Goal: Task Accomplishment & Management: Use online tool/utility

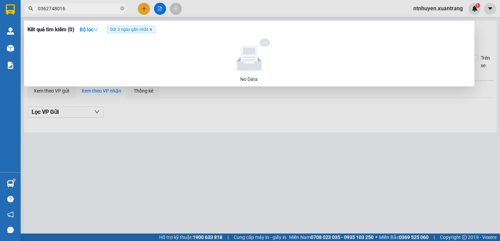
click at [152, 30] on icon "close" at bounding box center [150, 29] width 3 height 3
click at [87, 8] on input "0362748016" at bounding box center [78, 9] width 81 height 8
click at [87, 7] on input "0362748016" at bounding box center [78, 9] width 81 height 8
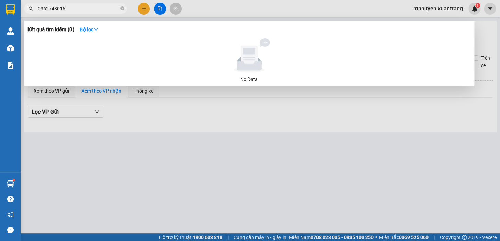
click at [87, 7] on input "0362748016" at bounding box center [78, 9] width 81 height 8
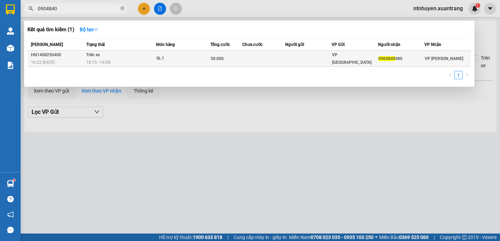
type input "0904840"
click at [143, 60] on div "18:15 [DATE]" at bounding box center [120, 63] width 69 height 8
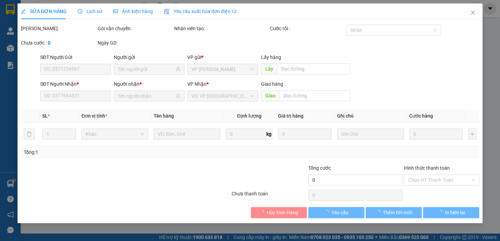
type input "0904840480"
type input "50.000"
type input "0"
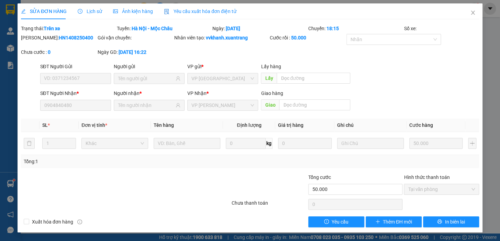
click at [134, 12] on span "Ảnh kiện hàng" at bounding box center [133, 11] width 40 height 5
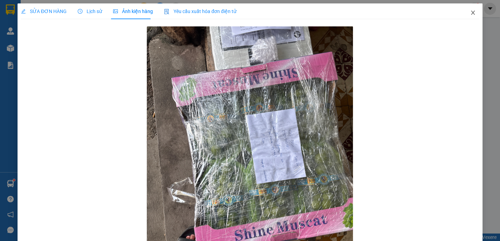
click at [470, 13] on icon "close" at bounding box center [472, 13] width 4 height 4
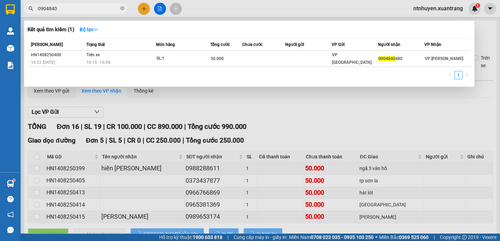
click at [92, 7] on input "0904840" at bounding box center [78, 9] width 81 height 8
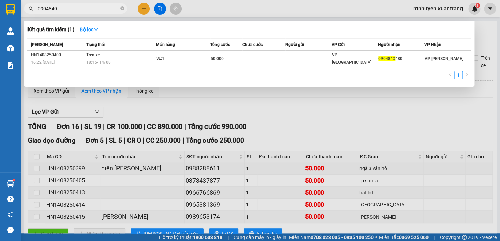
click at [219, 106] on div at bounding box center [250, 120] width 500 height 241
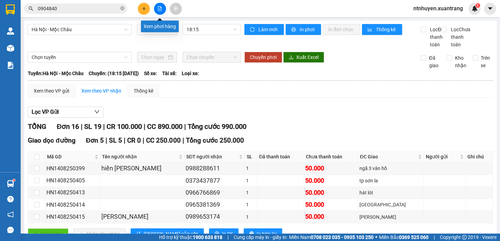
click at [161, 10] on icon "file-add" at bounding box center [160, 8] width 4 height 5
click at [157, 10] on icon "file-add" at bounding box center [159, 8] width 5 height 5
click at [201, 30] on span "18:15" at bounding box center [211, 29] width 50 height 10
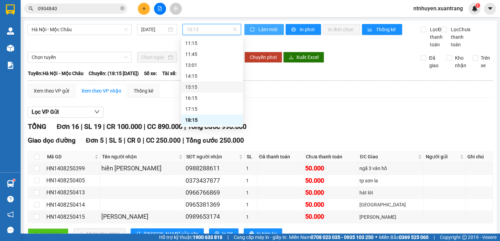
click at [255, 28] on button "Làm mới" at bounding box center [263, 29] width 39 height 11
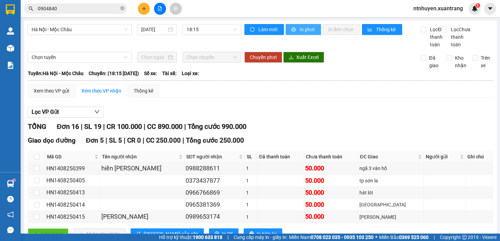
click at [309, 31] on span "In phơi" at bounding box center [307, 30] width 16 height 8
click at [196, 34] on span "18:15" at bounding box center [211, 29] width 50 height 10
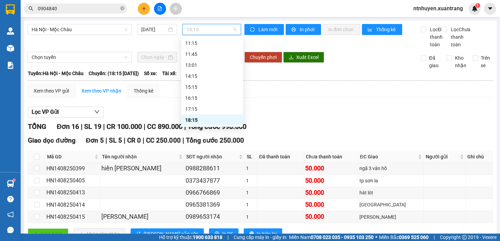
scroll to position [99, 0]
click at [200, 115] on div "19:15" at bounding box center [212, 120] width 62 height 11
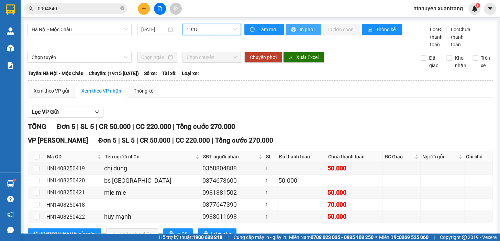
click at [299, 30] on span "In phơi" at bounding box center [307, 30] width 16 height 8
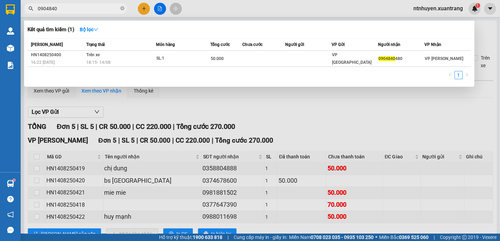
click at [77, 9] on input "0904840" at bounding box center [78, 9] width 81 height 8
